Goal: Task Accomplishment & Management: Use online tool/utility

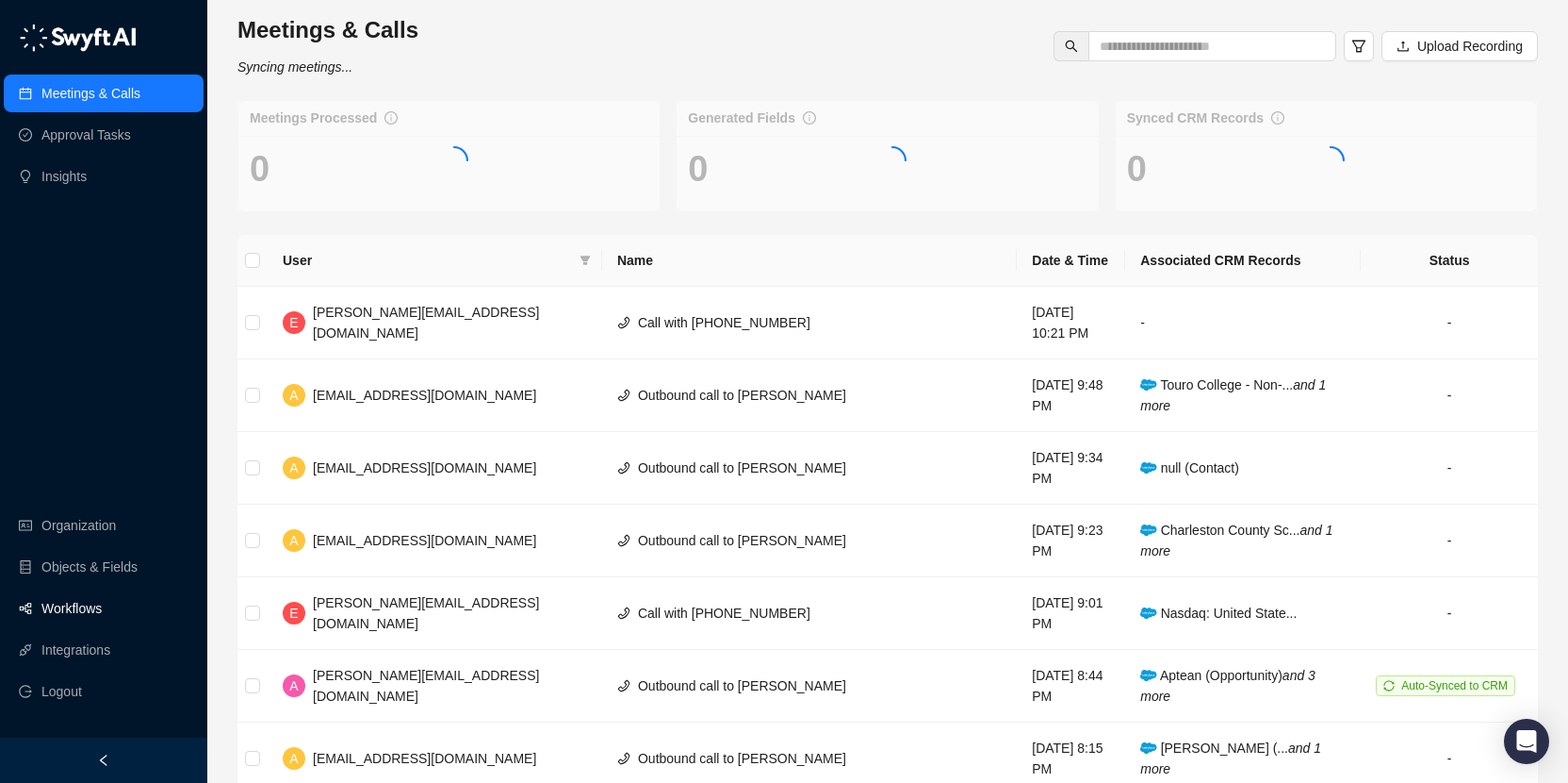
click at [75, 609] on link "Workflows" at bounding box center [71, 607] width 60 height 37
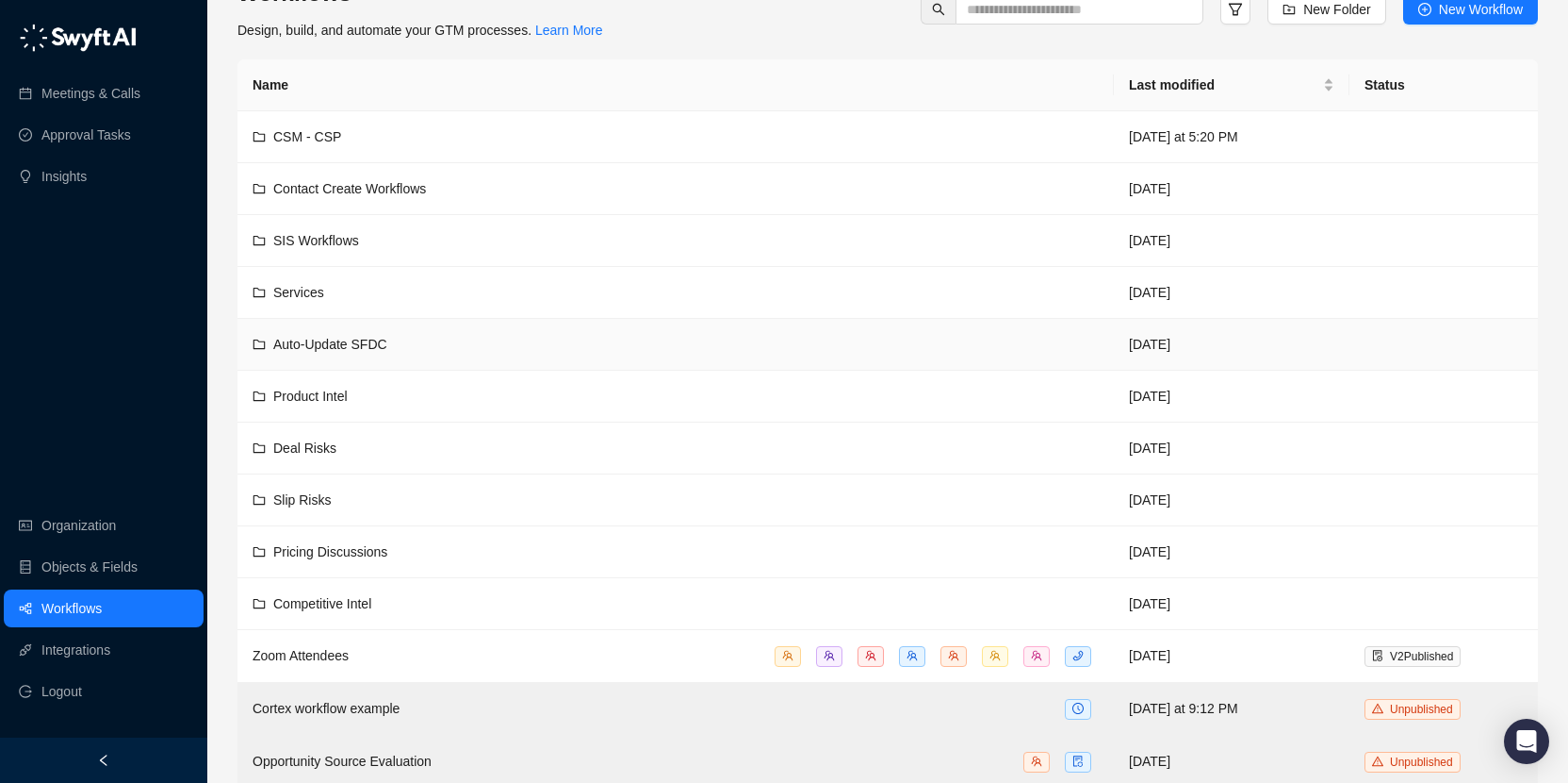
scroll to position [59, 0]
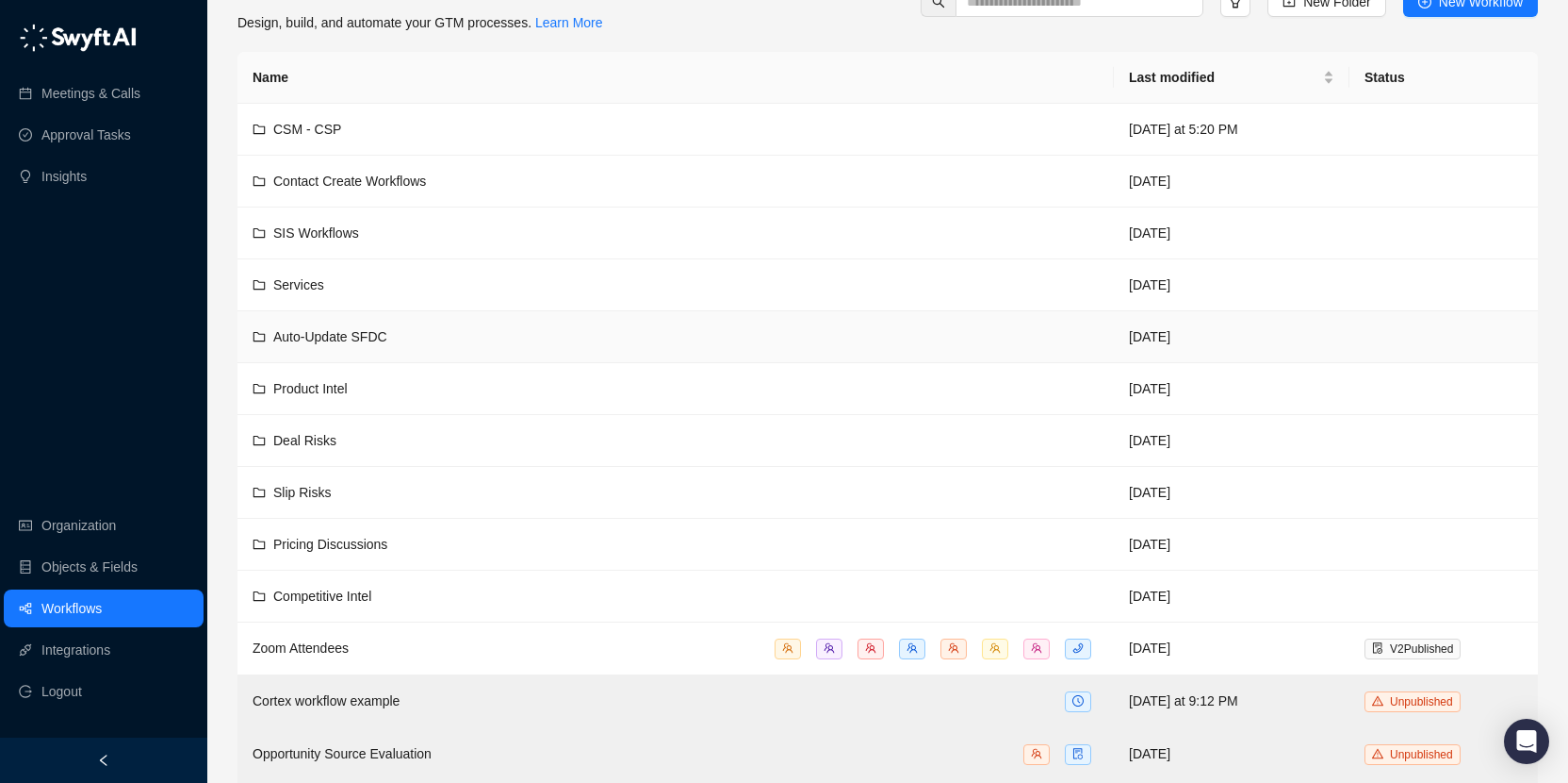
click at [489, 345] on div "Auto-Update SFDC" at bounding box center [675, 337] width 847 height 21
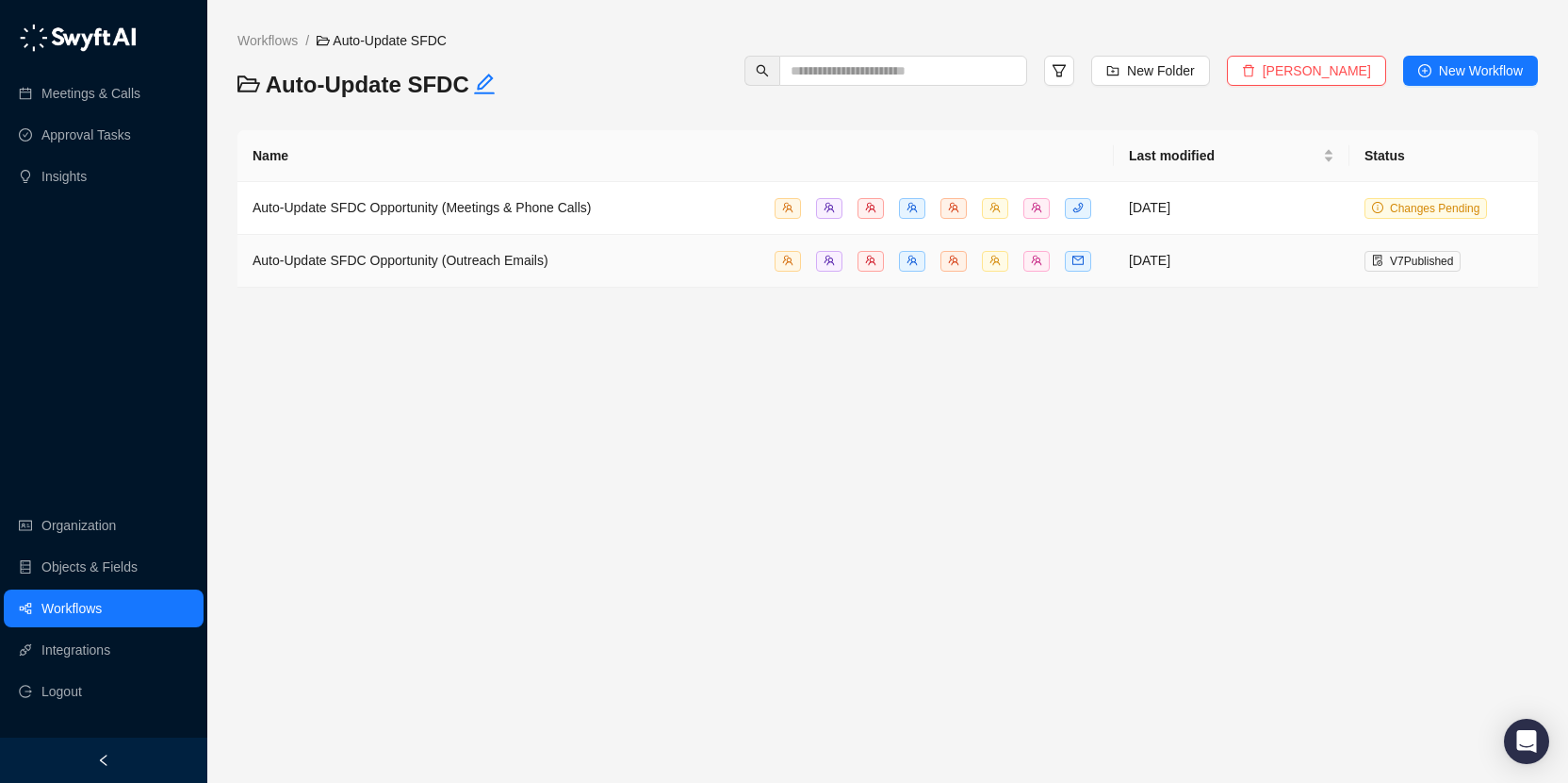
click at [596, 262] on div "Auto-Update SFDC Opportunity (Outreach Emails)" at bounding box center [675, 260] width 847 height 22
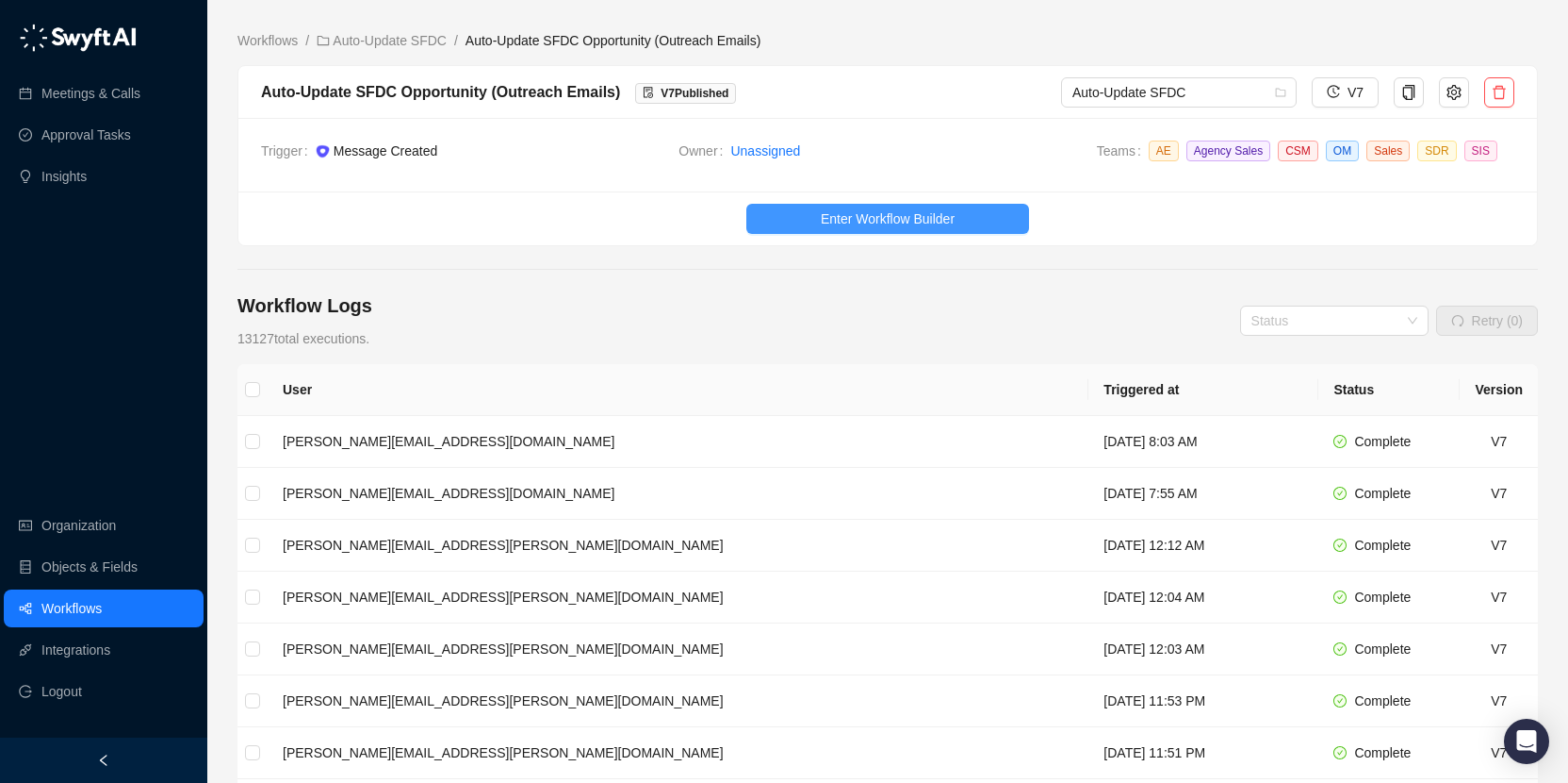
click at [825, 225] on span "Enter Workflow Builder" at bounding box center [888, 219] width 134 height 21
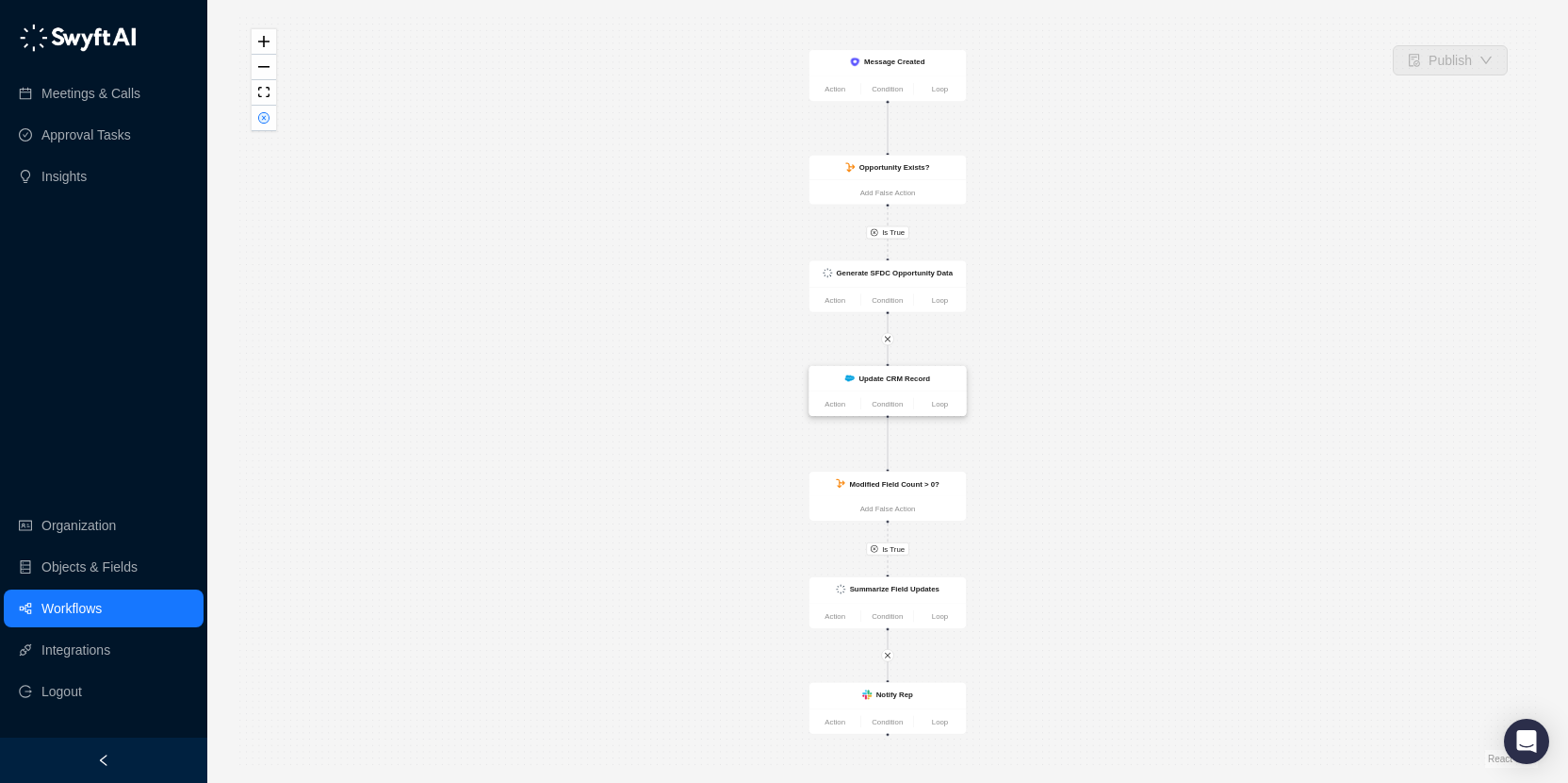
click at [898, 381] on strong "Update CRM Record" at bounding box center [894, 378] width 72 height 9
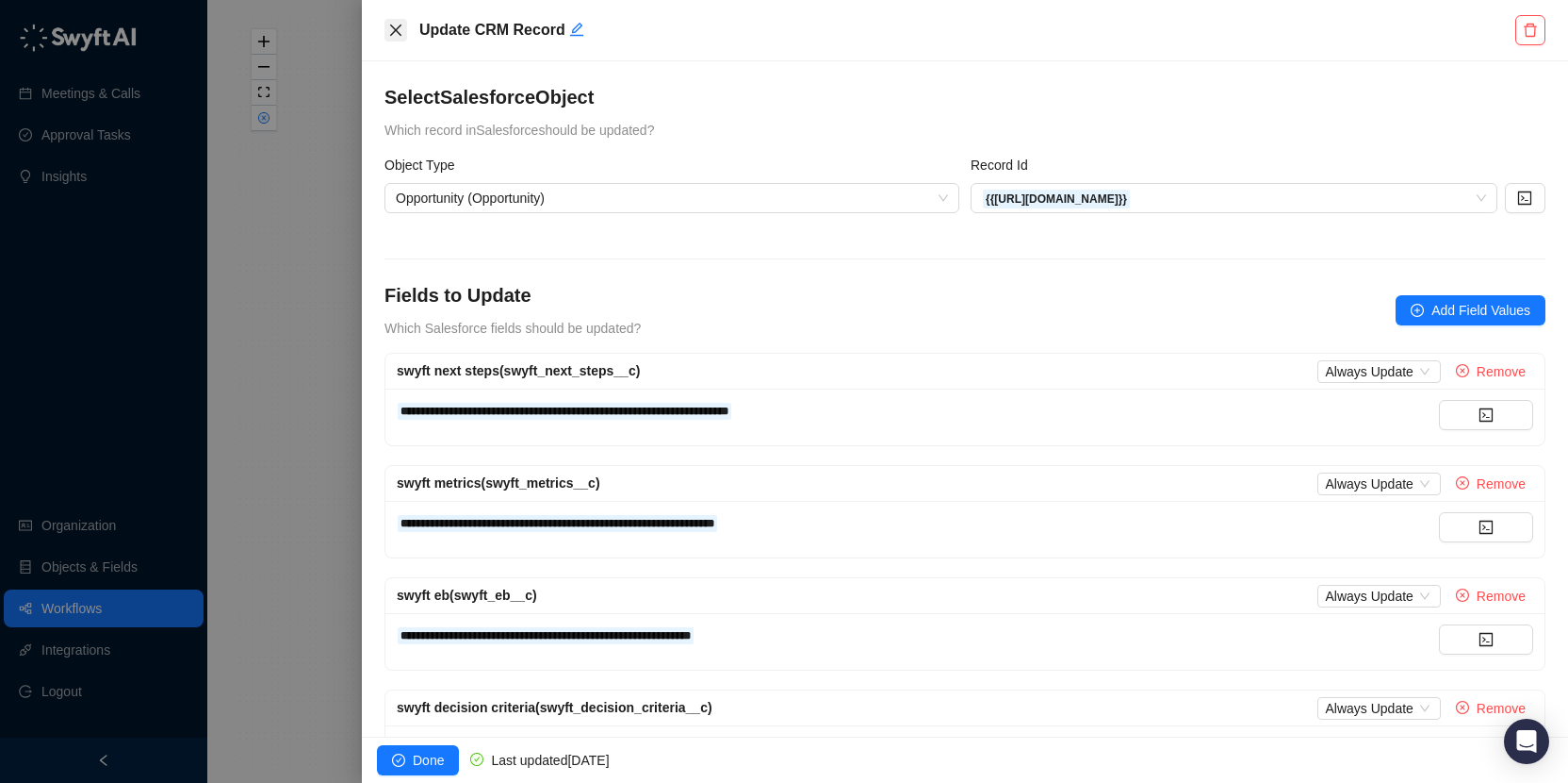
click at [393, 35] on icon "close" at bounding box center [396, 31] width 15 height 15
click at [252, 152] on div at bounding box center [784, 392] width 1568 height 783
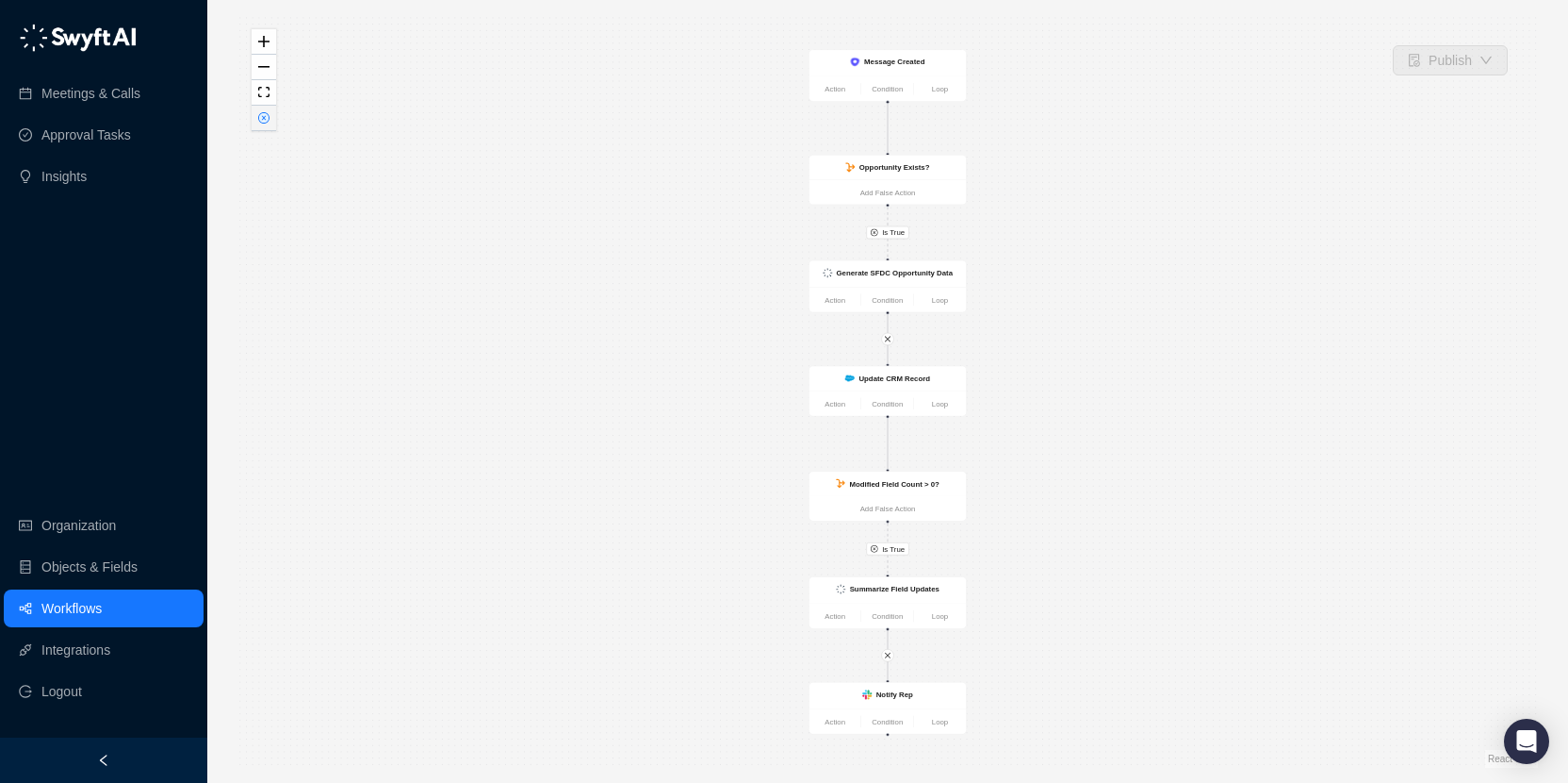
click at [267, 109] on button "button" at bounding box center [264, 118] width 25 height 26
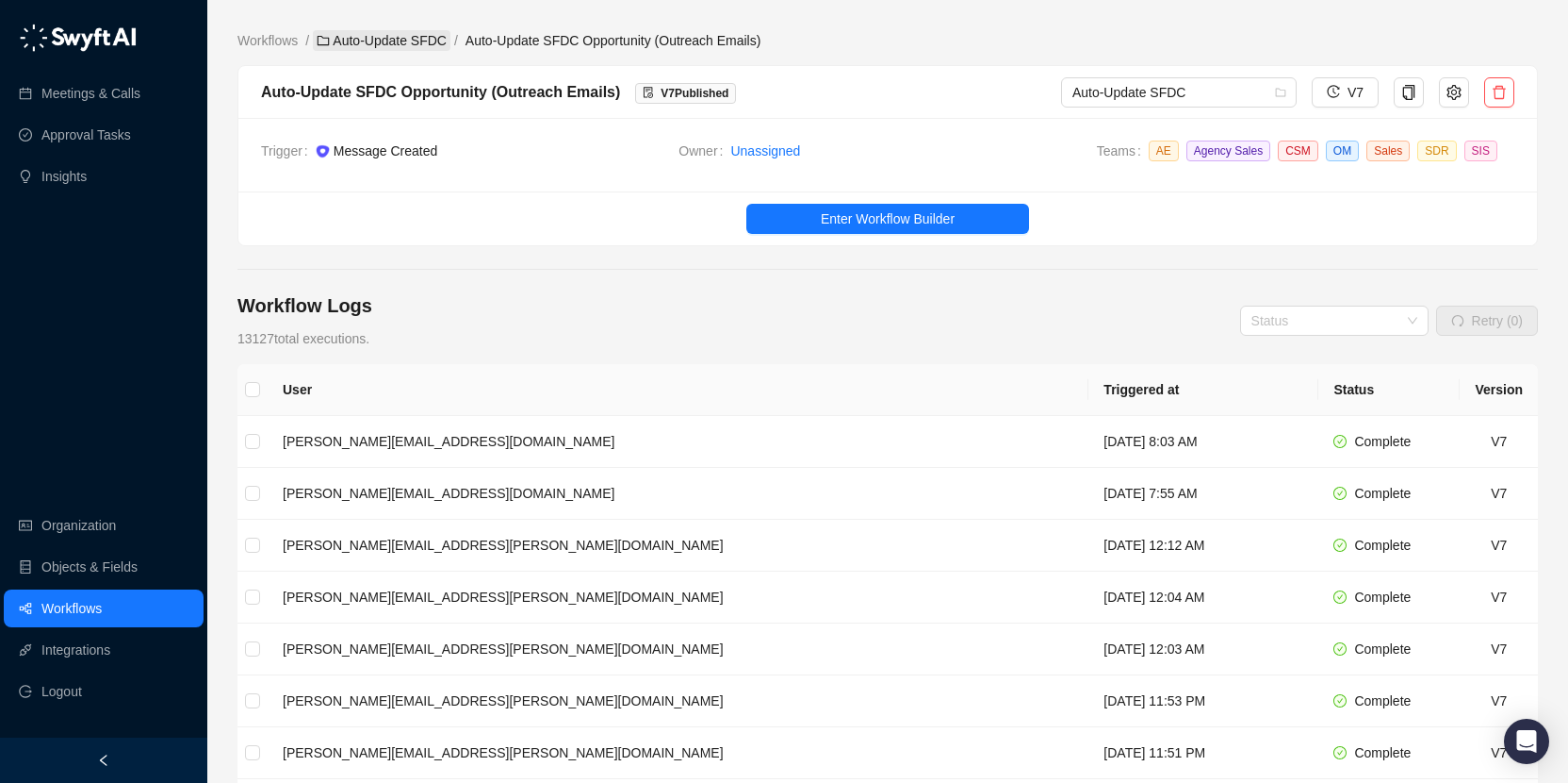
click at [408, 43] on link "Auto-Update SFDC" at bounding box center [381, 40] width 137 height 21
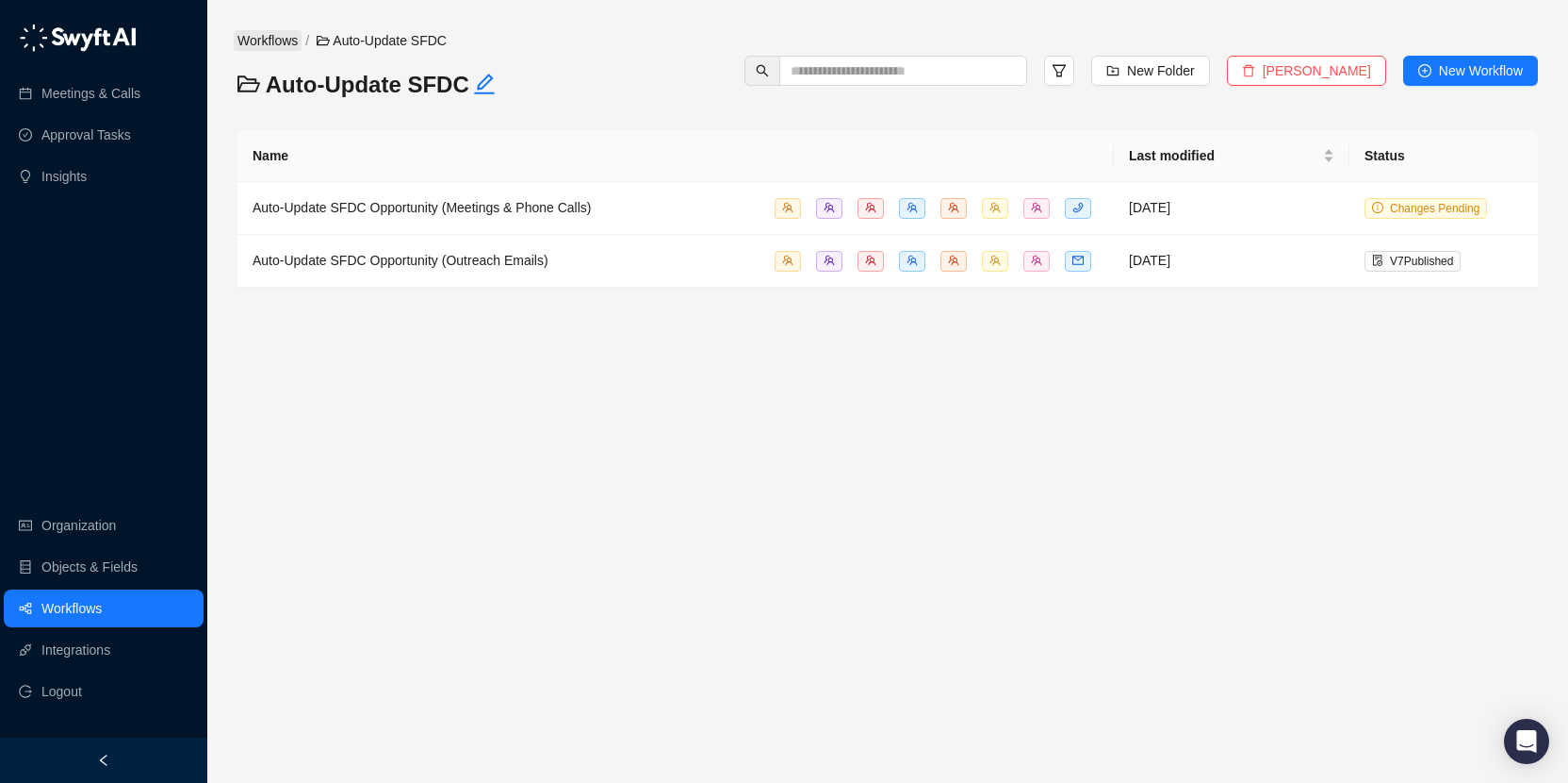
click at [277, 43] on link "Workflows" at bounding box center [268, 40] width 68 height 21
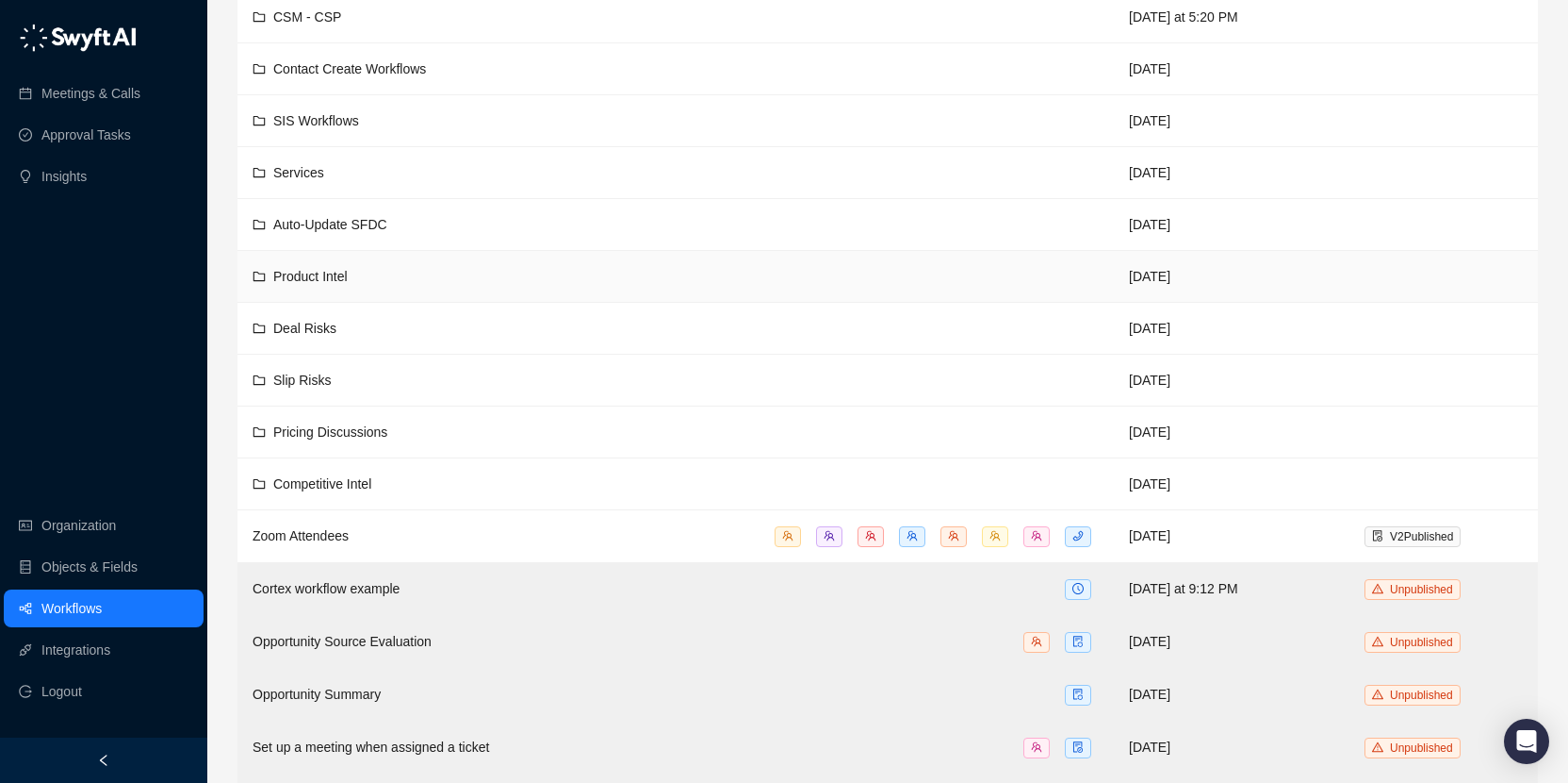
scroll to position [170, 0]
click at [484, 433] on div "Pricing Discussions" at bounding box center [675, 434] width 847 height 21
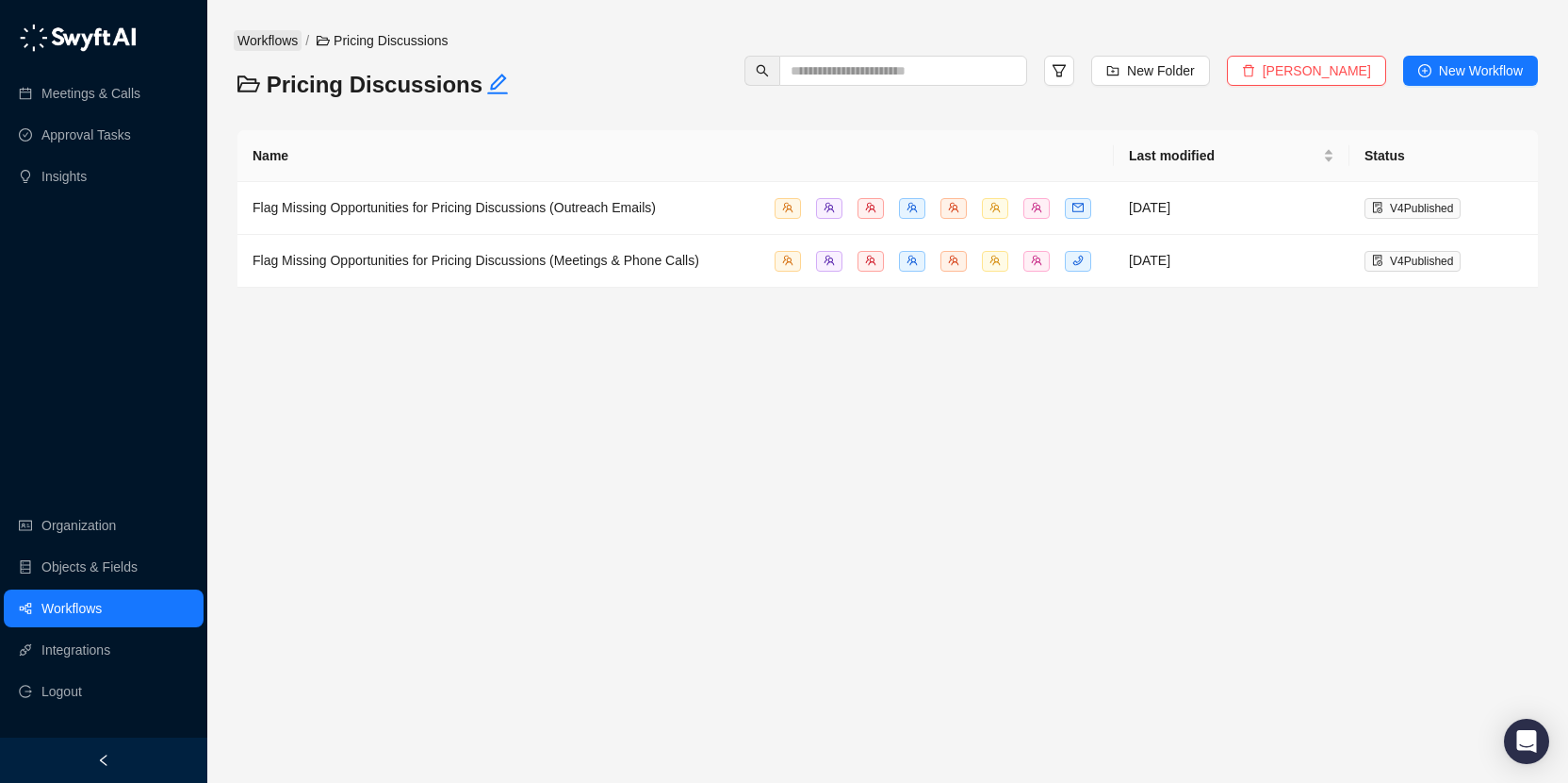
click at [294, 36] on link "Workflows" at bounding box center [268, 40] width 68 height 21
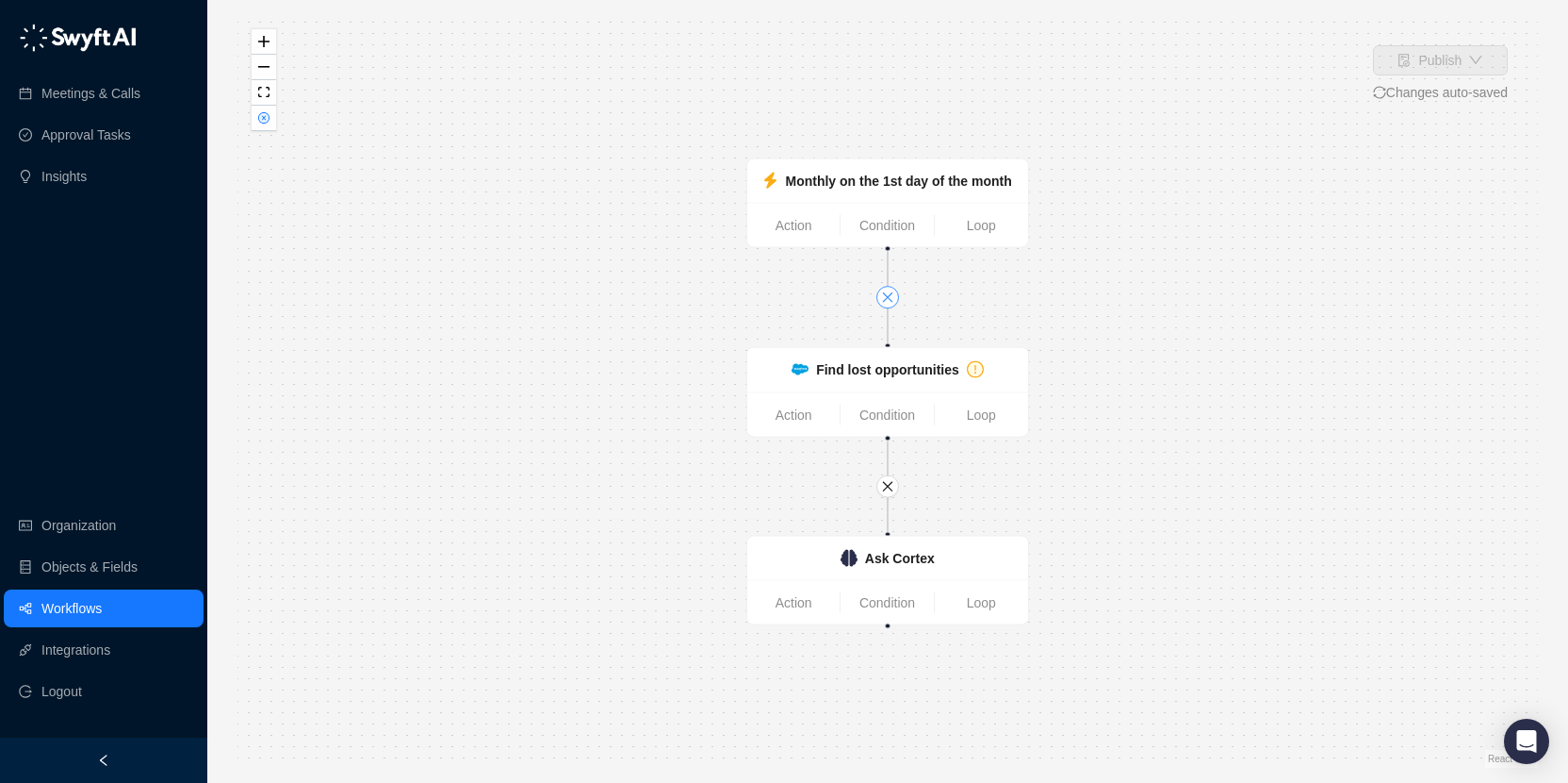
click at [890, 297] on icon "close" at bounding box center [888, 297] width 13 height 13
click at [890, 489] on icon "close" at bounding box center [888, 486] width 13 height 13
click at [949, 370] on strong "Find lost opportunities" at bounding box center [887, 369] width 143 height 15
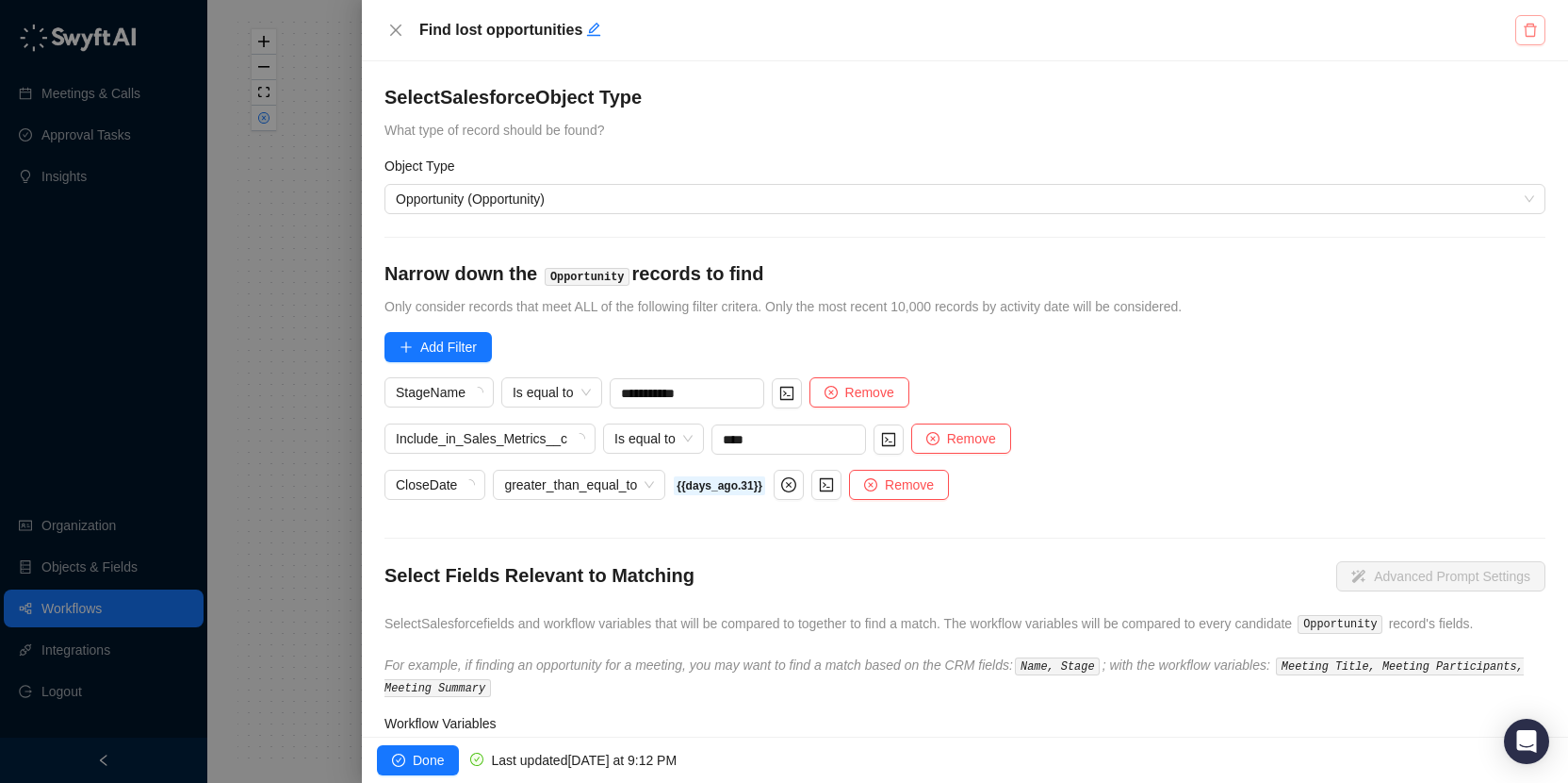
click at [1533, 24] on icon "delete" at bounding box center [1531, 31] width 13 height 13
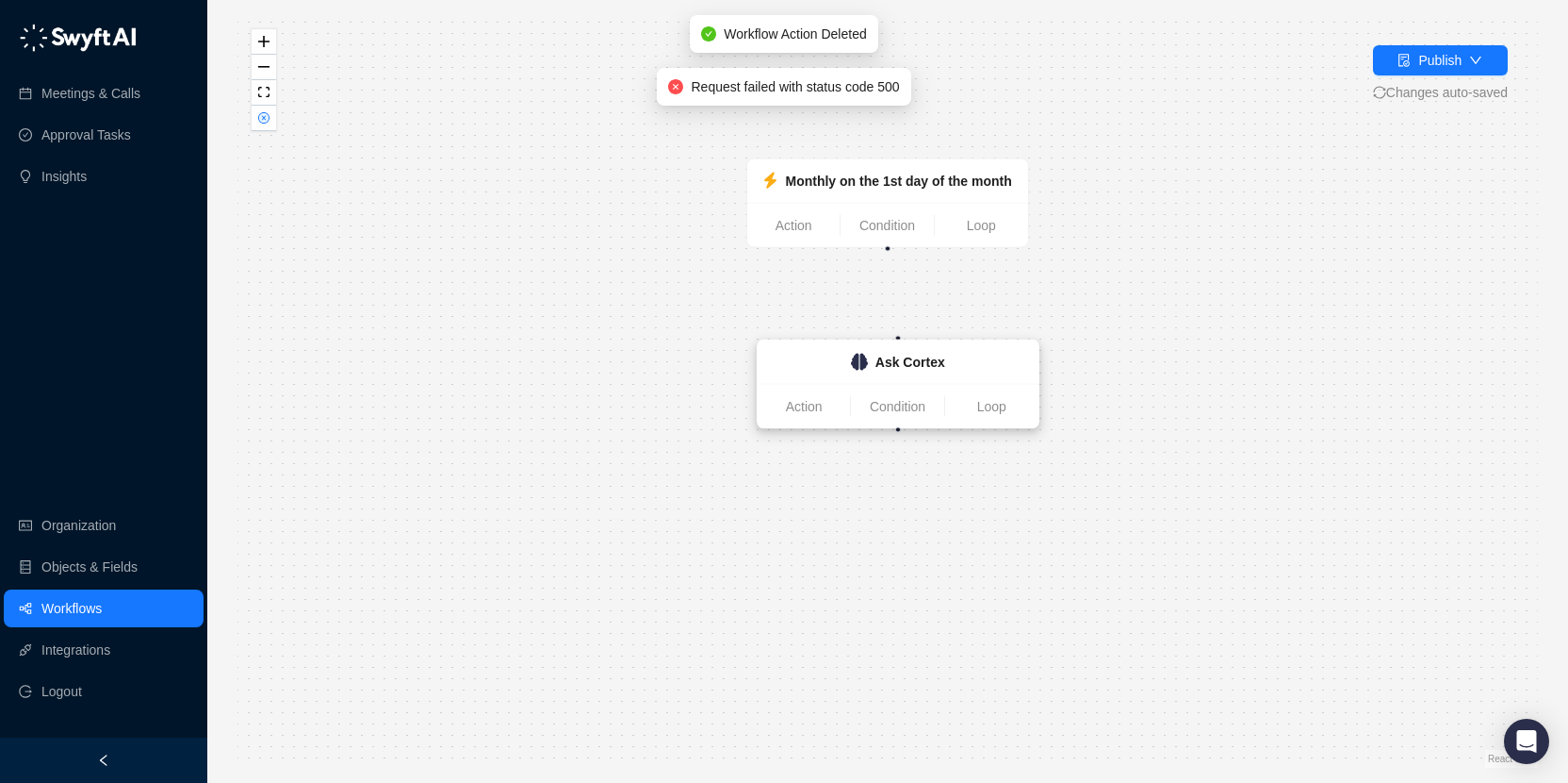
drag, startPoint x: 933, startPoint y: 566, endPoint x: 945, endPoint y: 372, distance: 194.4
click at [945, 372] on div "Ask Cortex" at bounding box center [910, 363] width 70 height 21
drag, startPoint x: 889, startPoint y: 248, endPoint x: 903, endPoint y: 342, distance: 95.0
click at [903, 342] on div "Monthly on the 1st day of the month Action Condition Loop Ask Cortex Action Con…" at bounding box center [1396, 534] width 1300 height 752
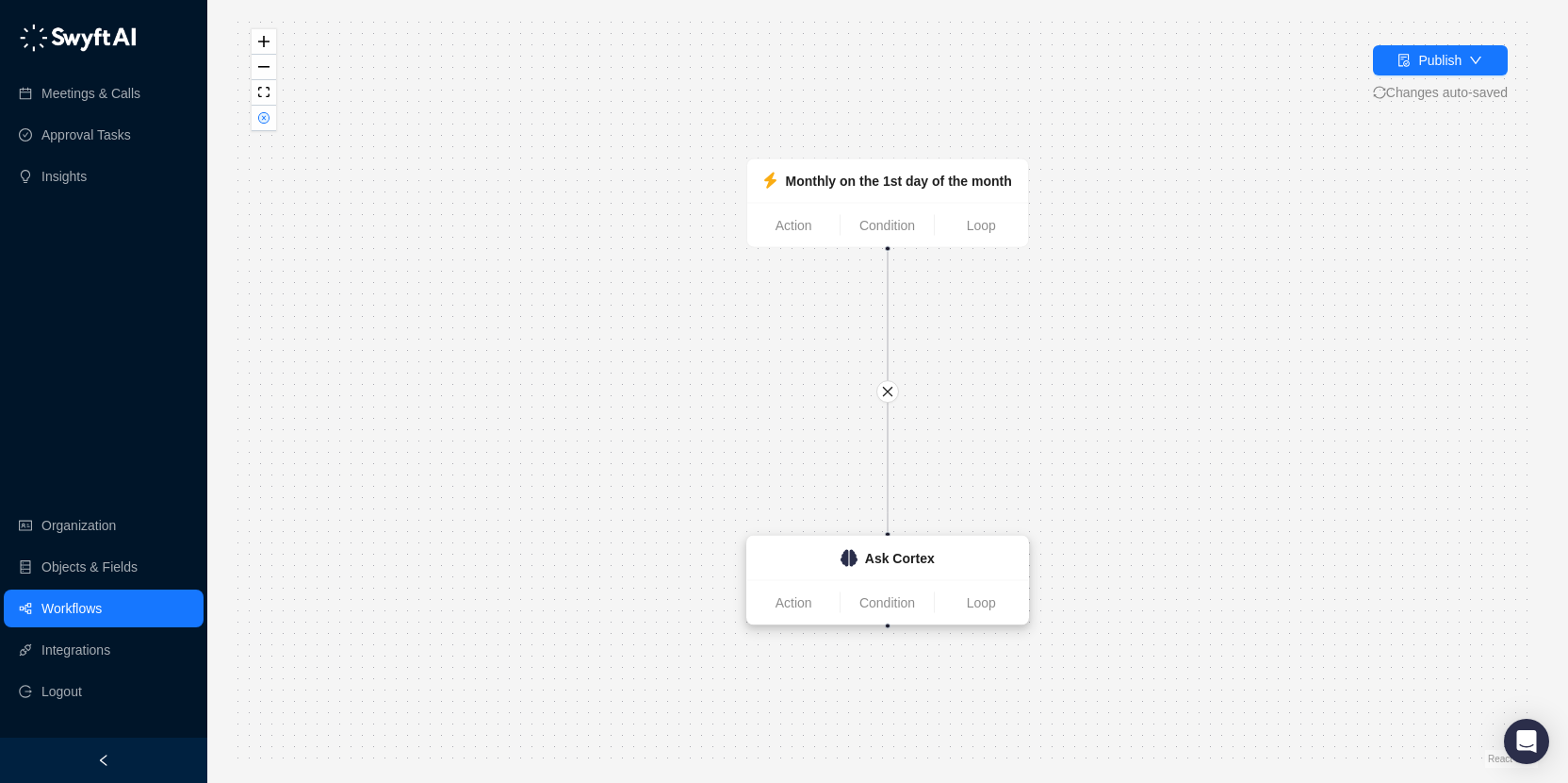
click at [900, 559] on strong "Ask Cortex" at bounding box center [900, 558] width 70 height 15
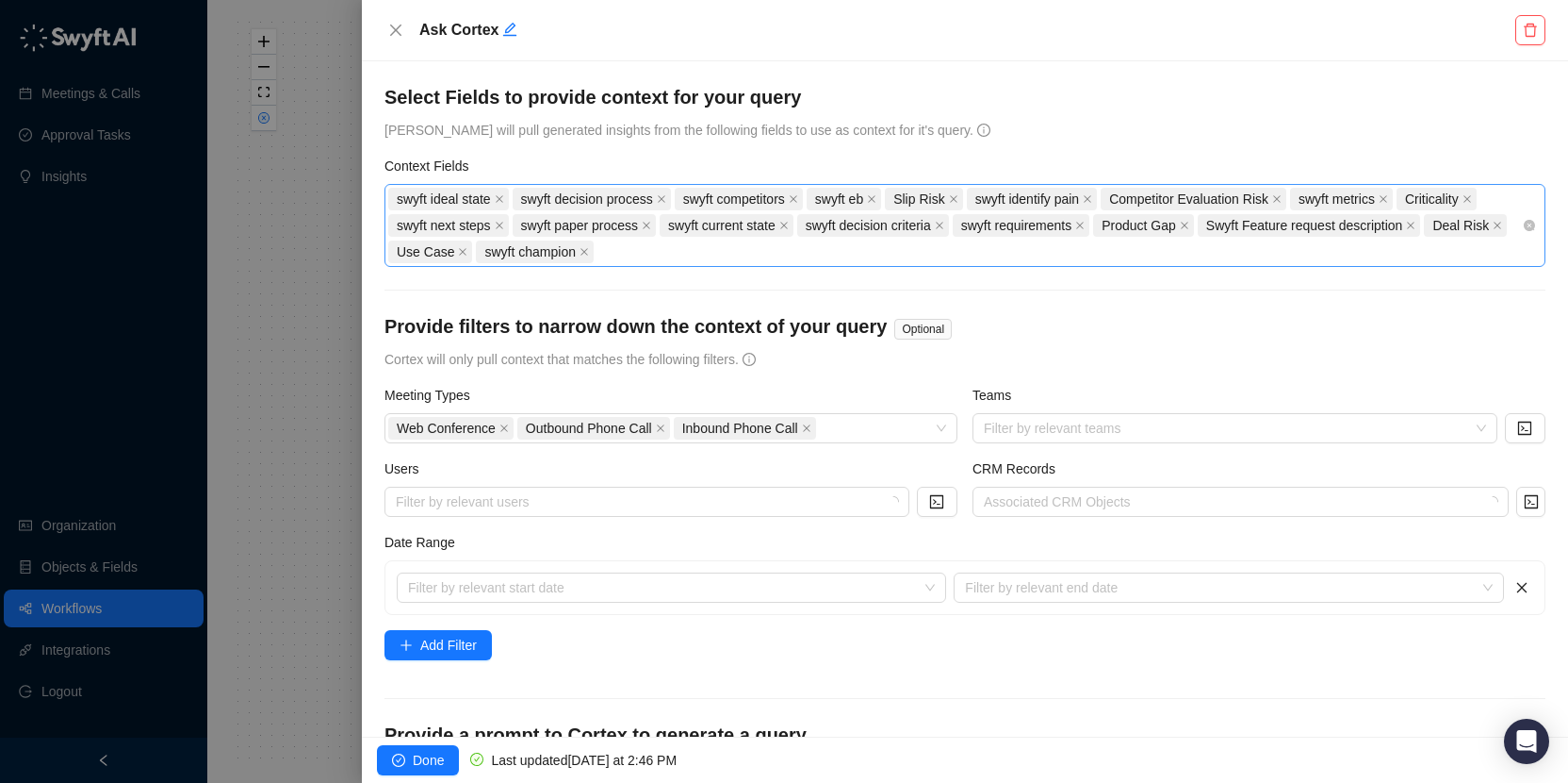
click at [981, 262] on div "swyft ideal state swyft decision process swyft competitors swyft eb Slip Risk s…" at bounding box center [955, 225] width 1134 height 80
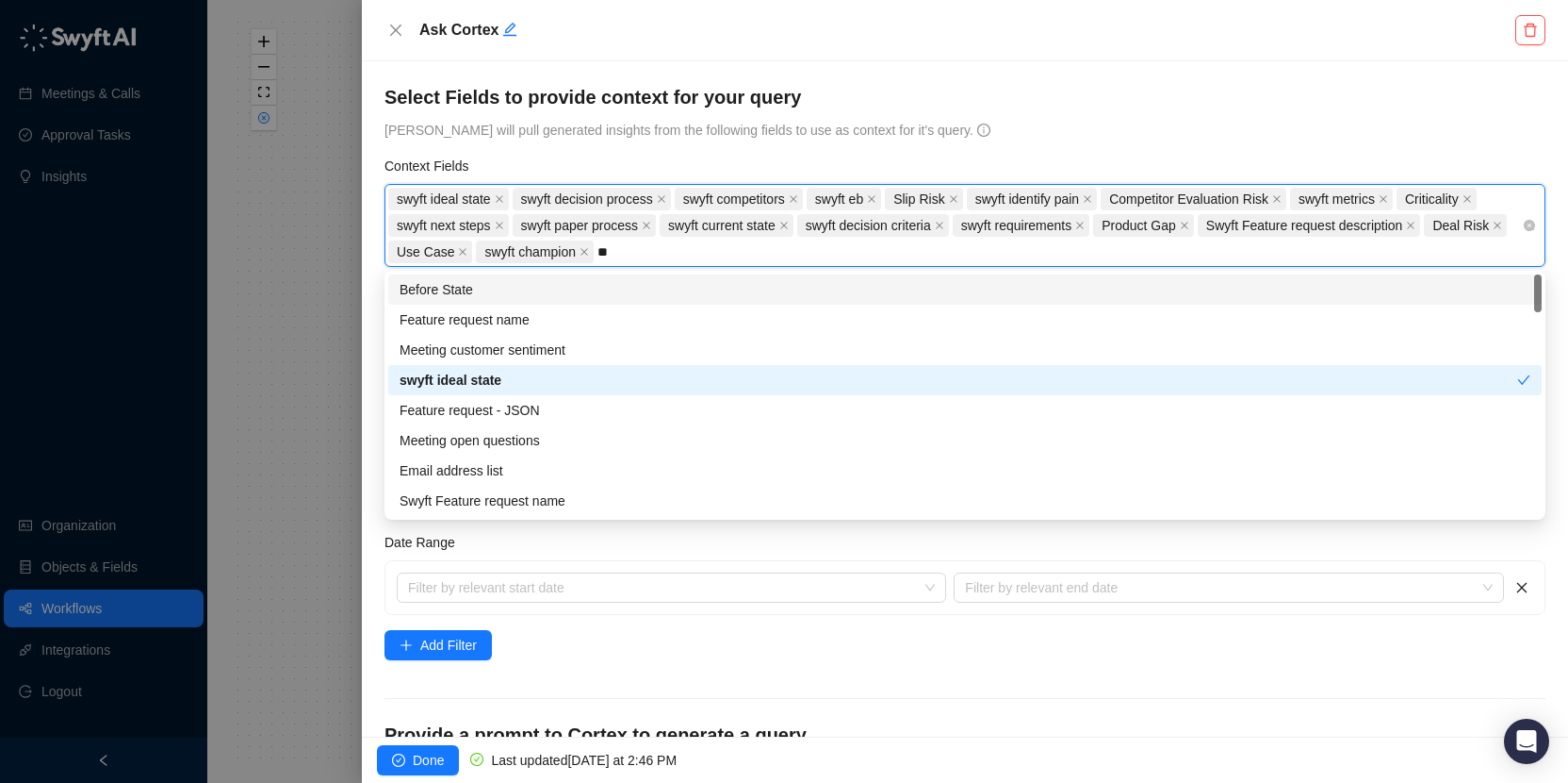
type input "*"
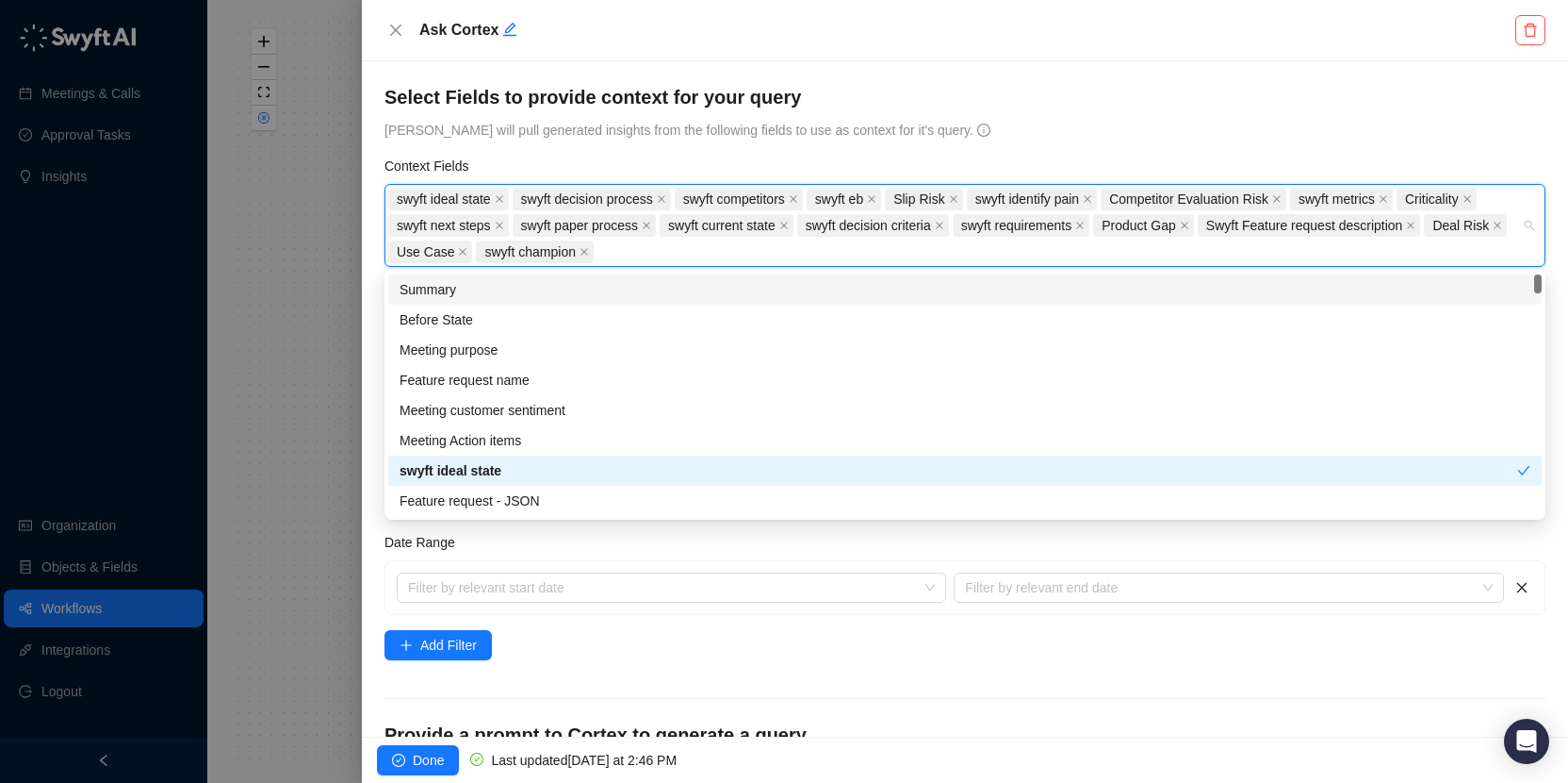
click at [1178, 76] on div "Select Fields to provide context for your query Cortex will pull generated insi…" at bounding box center [965, 399] width 1206 height 676
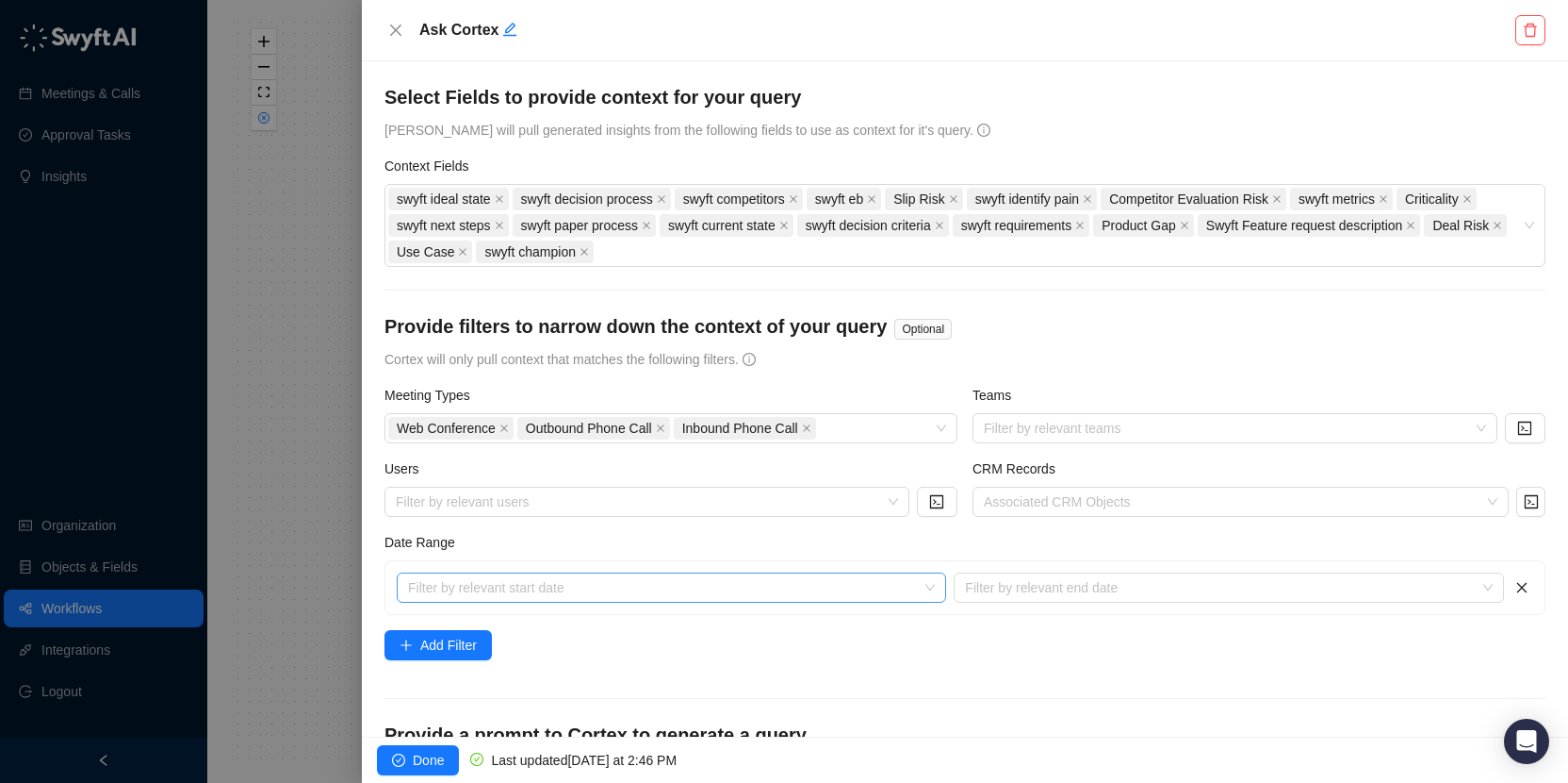
scroll to position [214, 0]
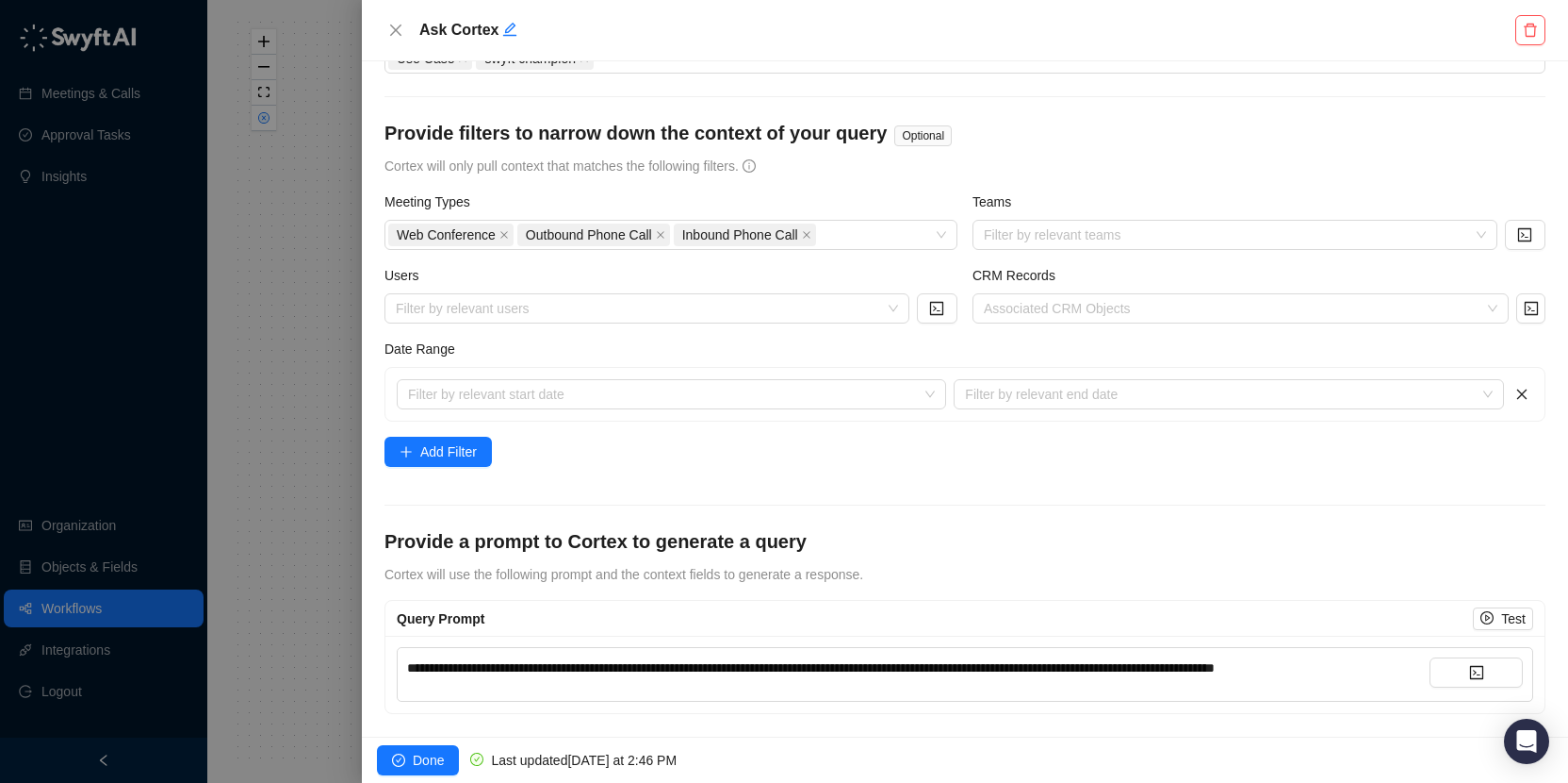
click at [648, 673] on div "**********" at bounding box center [919, 668] width 1022 height 21
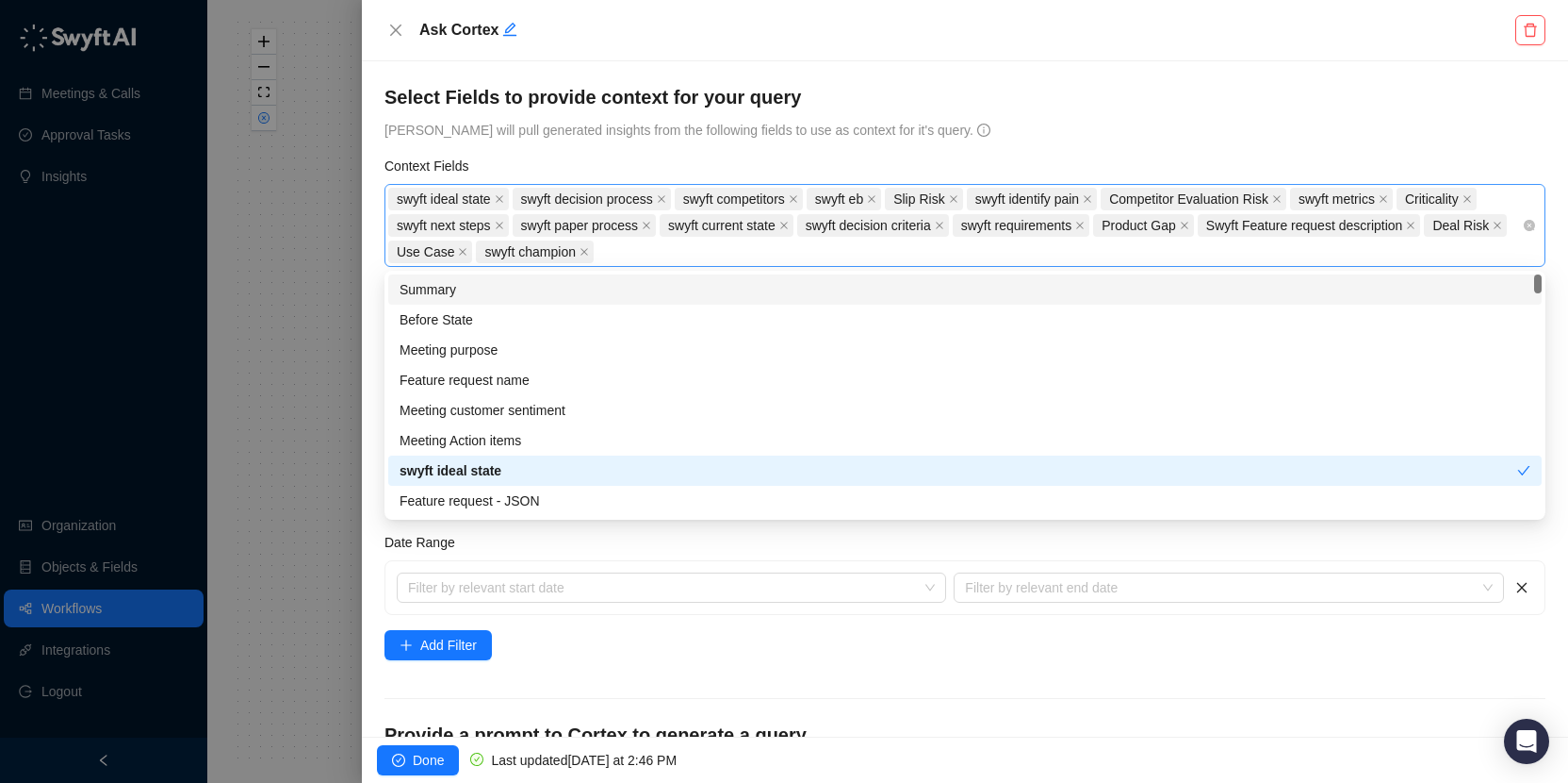
click at [1004, 253] on div "swyft ideal state swyft decision process swyft competitors swyft eb Slip Risk s…" at bounding box center [955, 225] width 1134 height 80
click at [1072, 73] on div "Select Fields to provide context for your query Cortex will pull generated insi…" at bounding box center [965, 399] width 1206 height 676
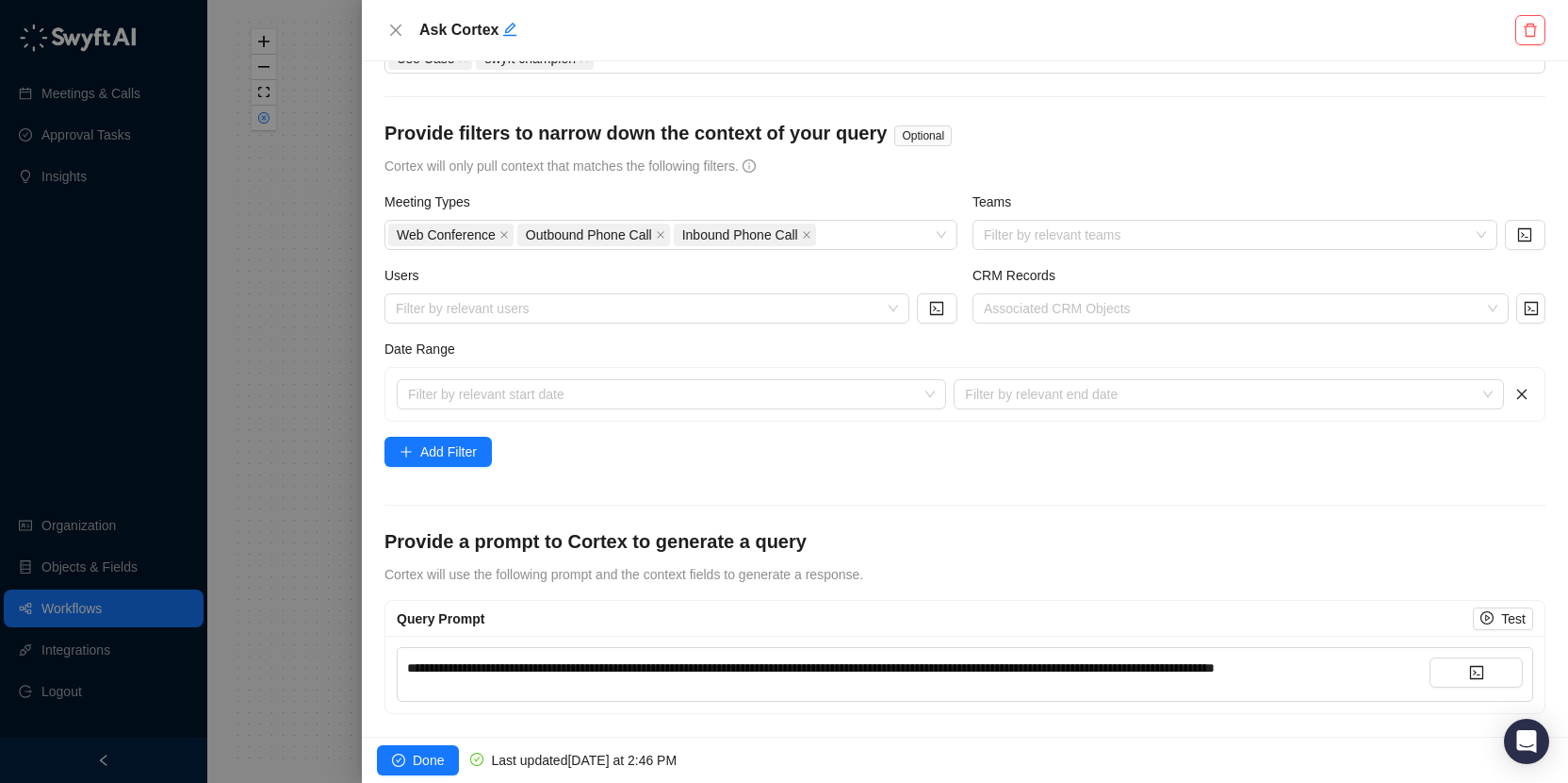
scroll to position [214, 0]
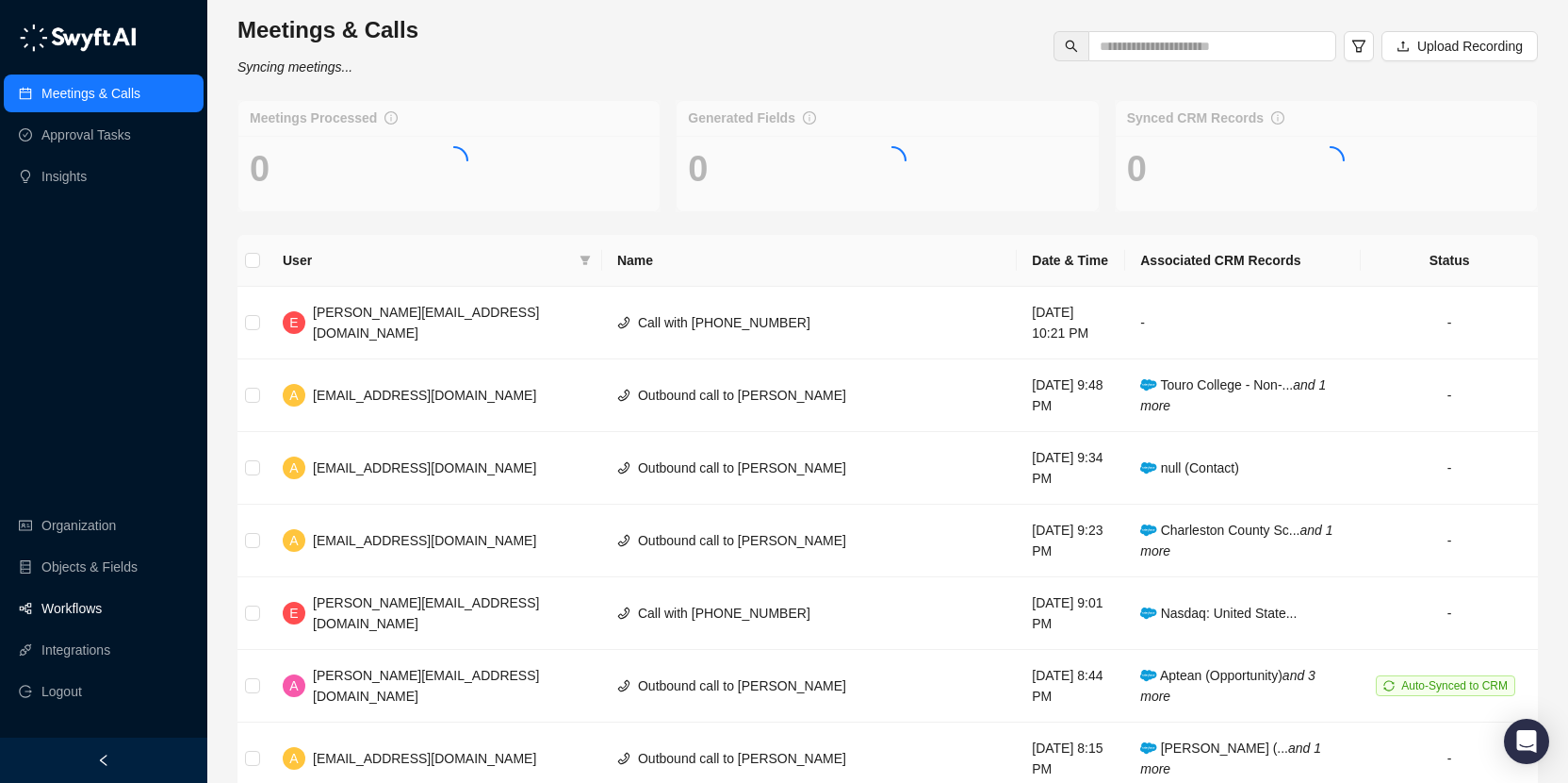
click at [88, 601] on link "Workflows" at bounding box center [71, 607] width 60 height 37
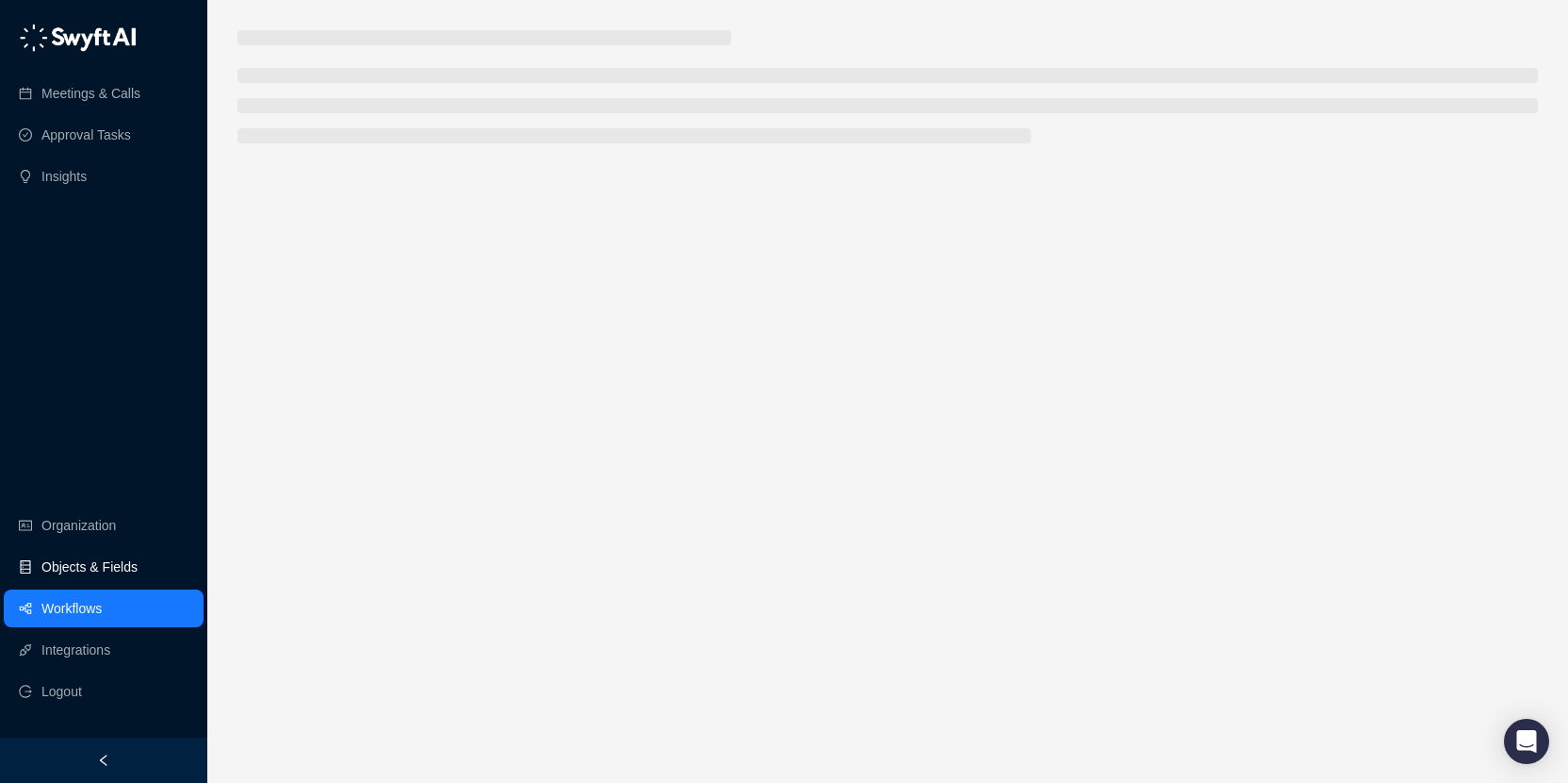
click at [97, 565] on link "Objects & Fields" at bounding box center [89, 566] width 96 height 37
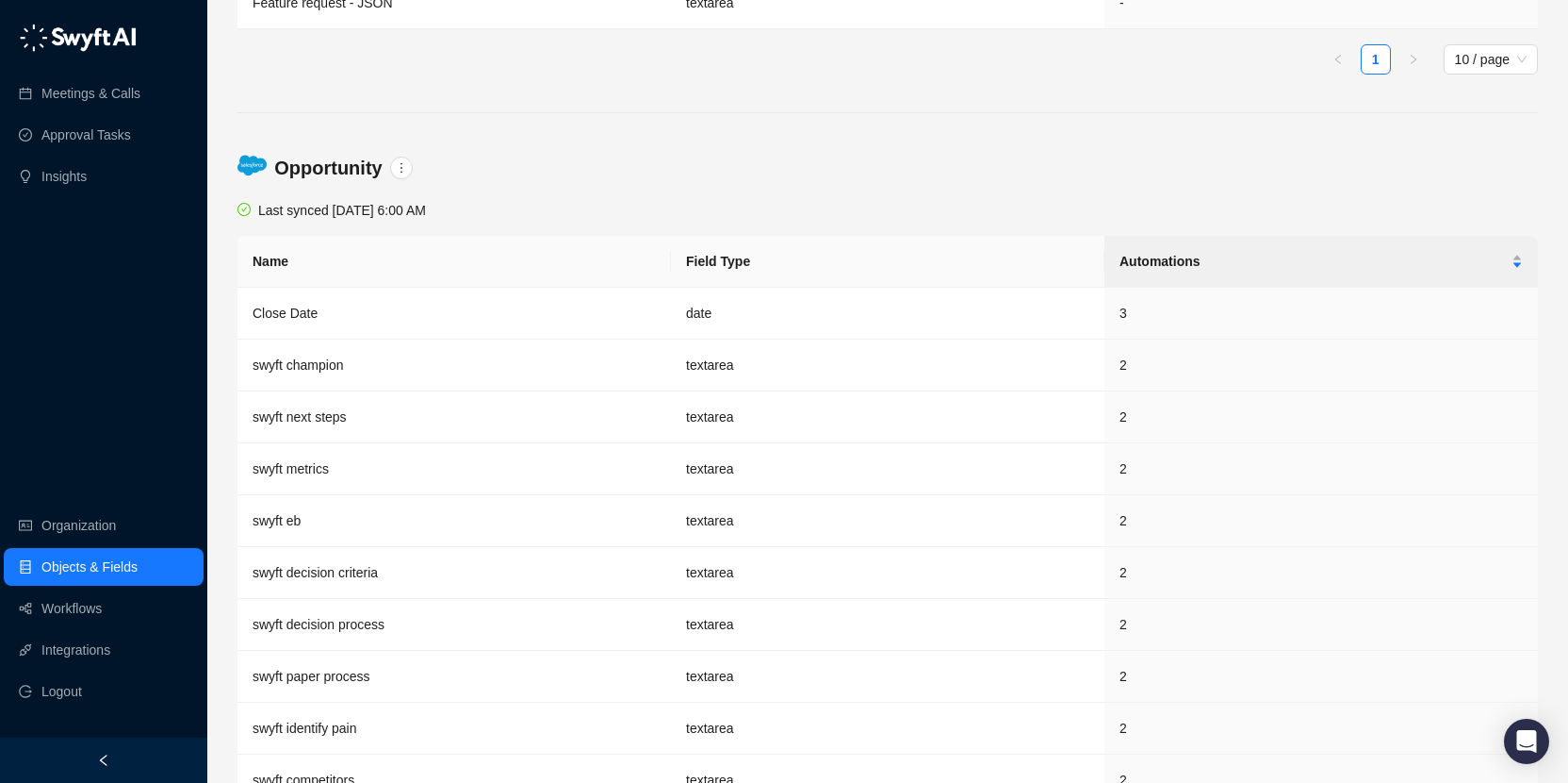
scroll to position [6586, 0]
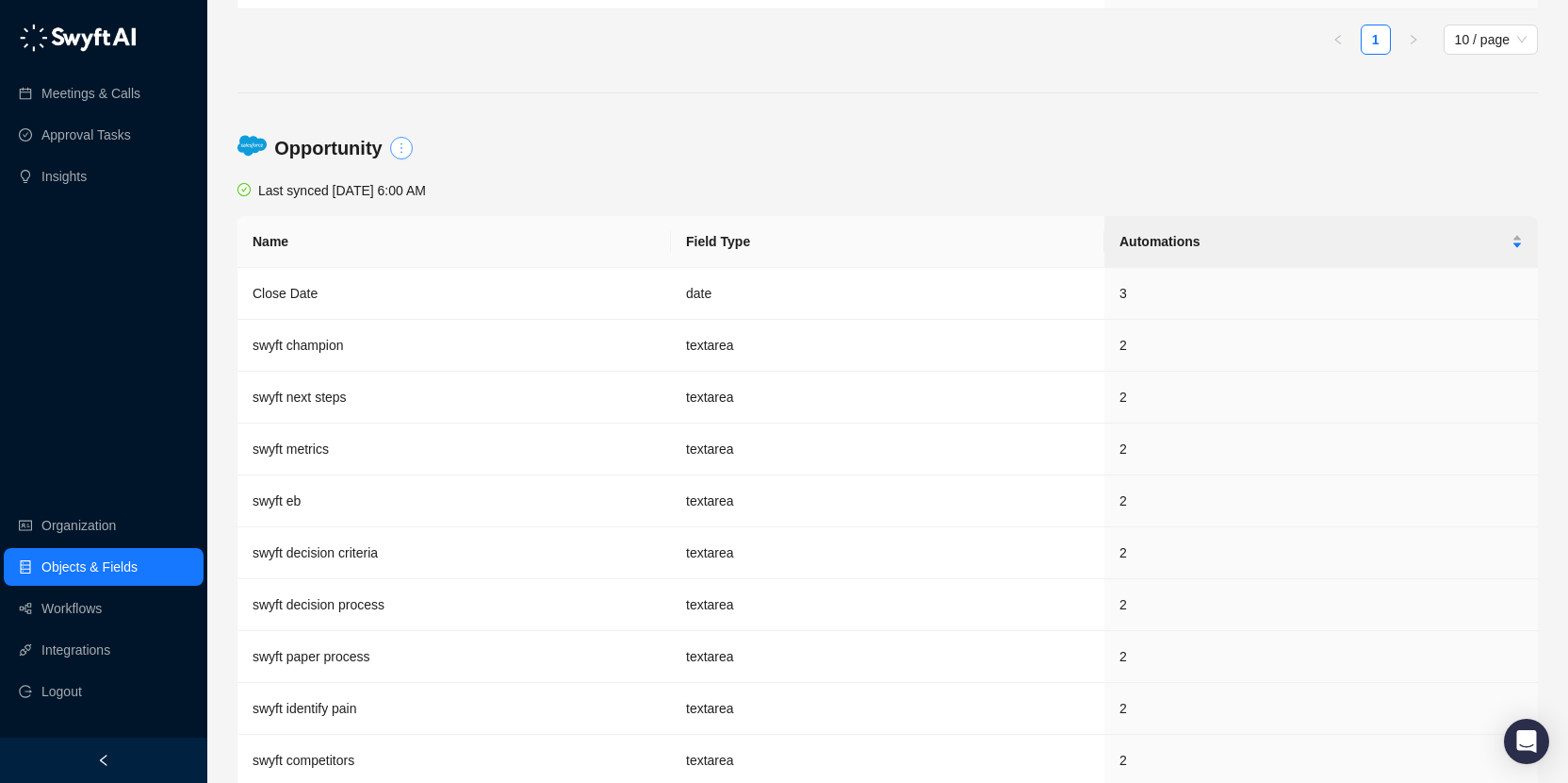
click at [391, 146] on button "button" at bounding box center [402, 149] width 23 height 23
click at [603, 127] on div "Opportunity" at bounding box center [888, 148] width 1308 height 64
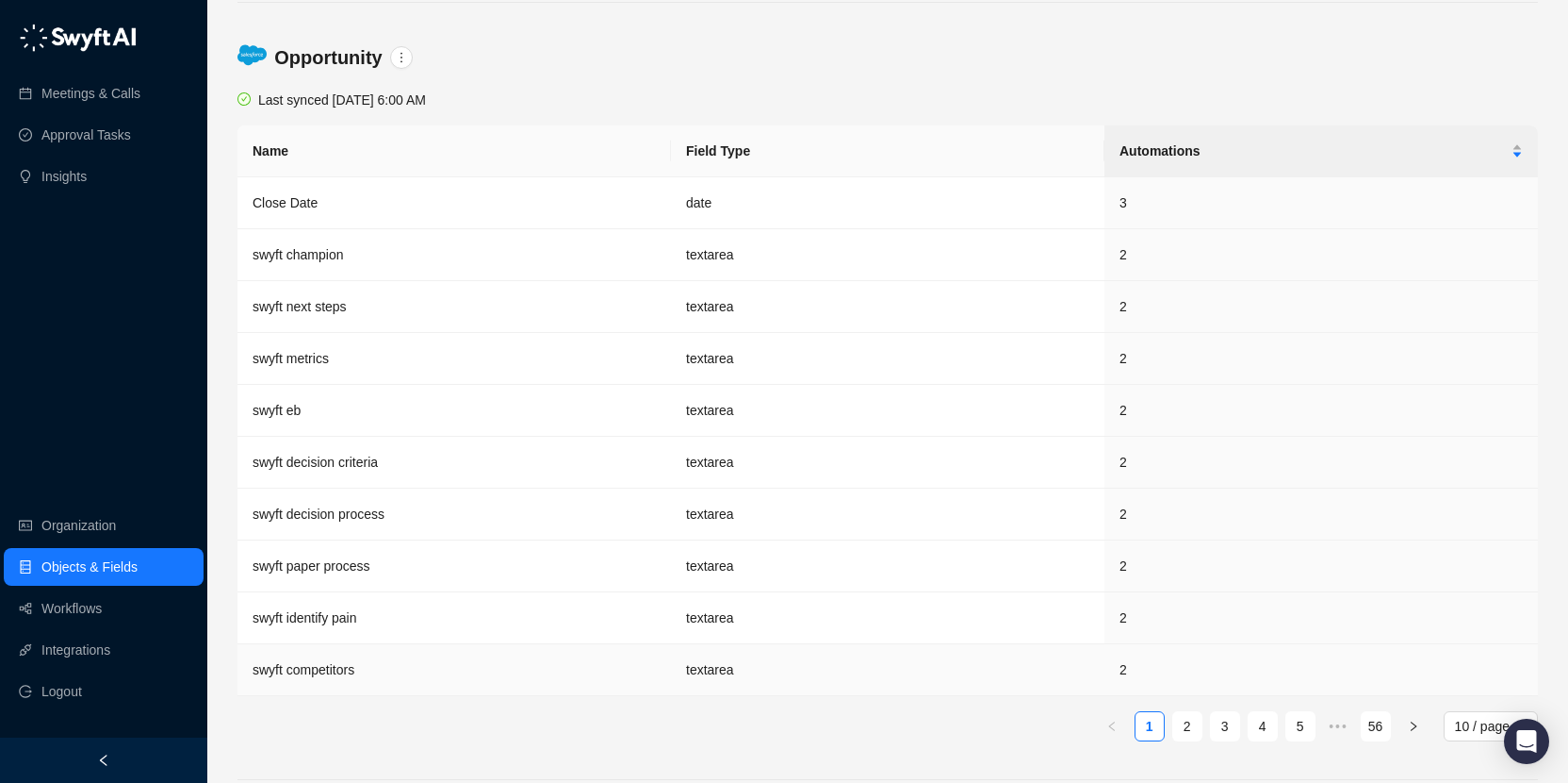
scroll to position [6665, 0]
